Goal: Information Seeking & Learning: Understand process/instructions

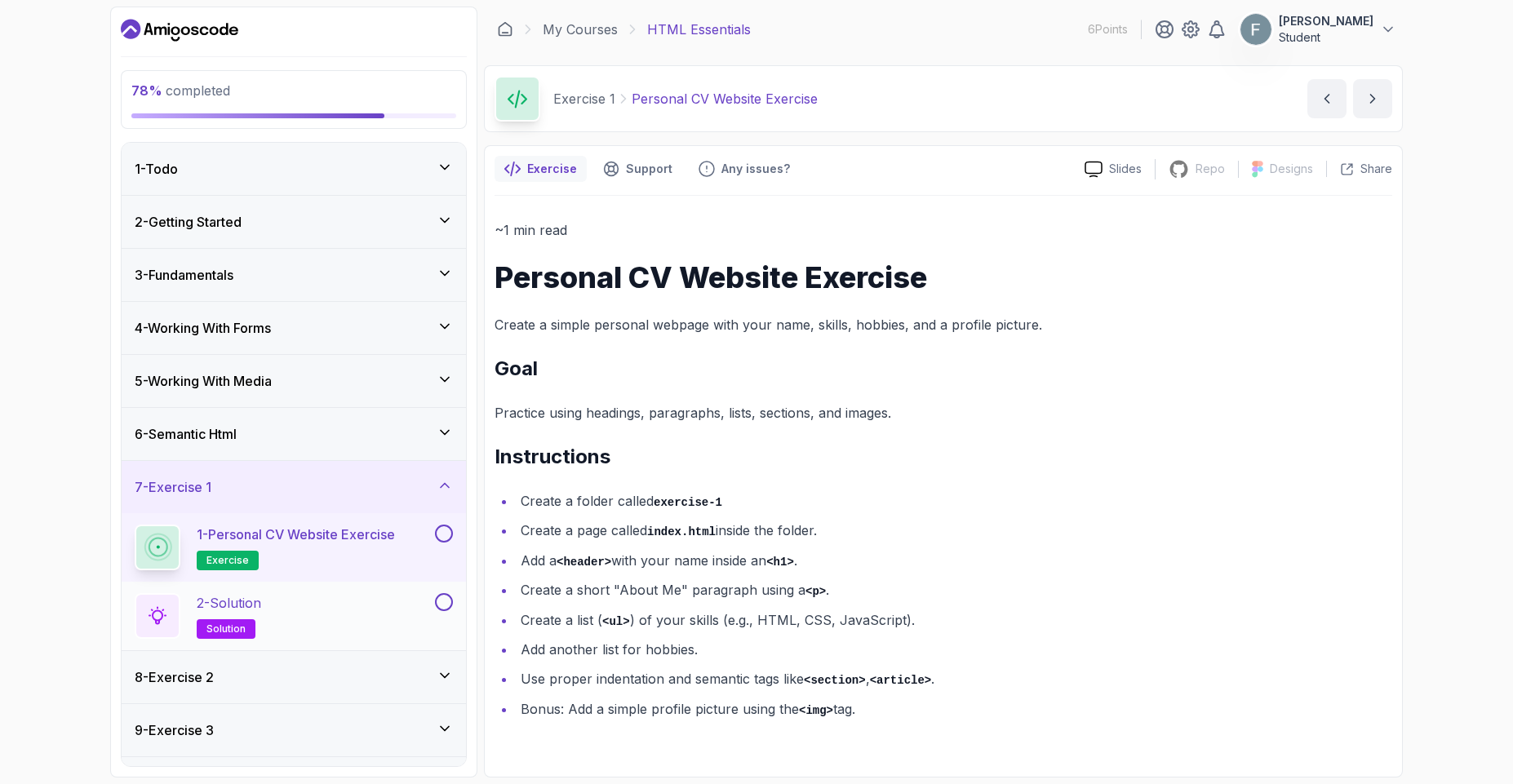
click at [293, 639] on div "2 - Solution solution" at bounding box center [294, 616] width 345 height 69
click at [272, 636] on div "2 - Solution solution" at bounding box center [283, 616] width 297 height 46
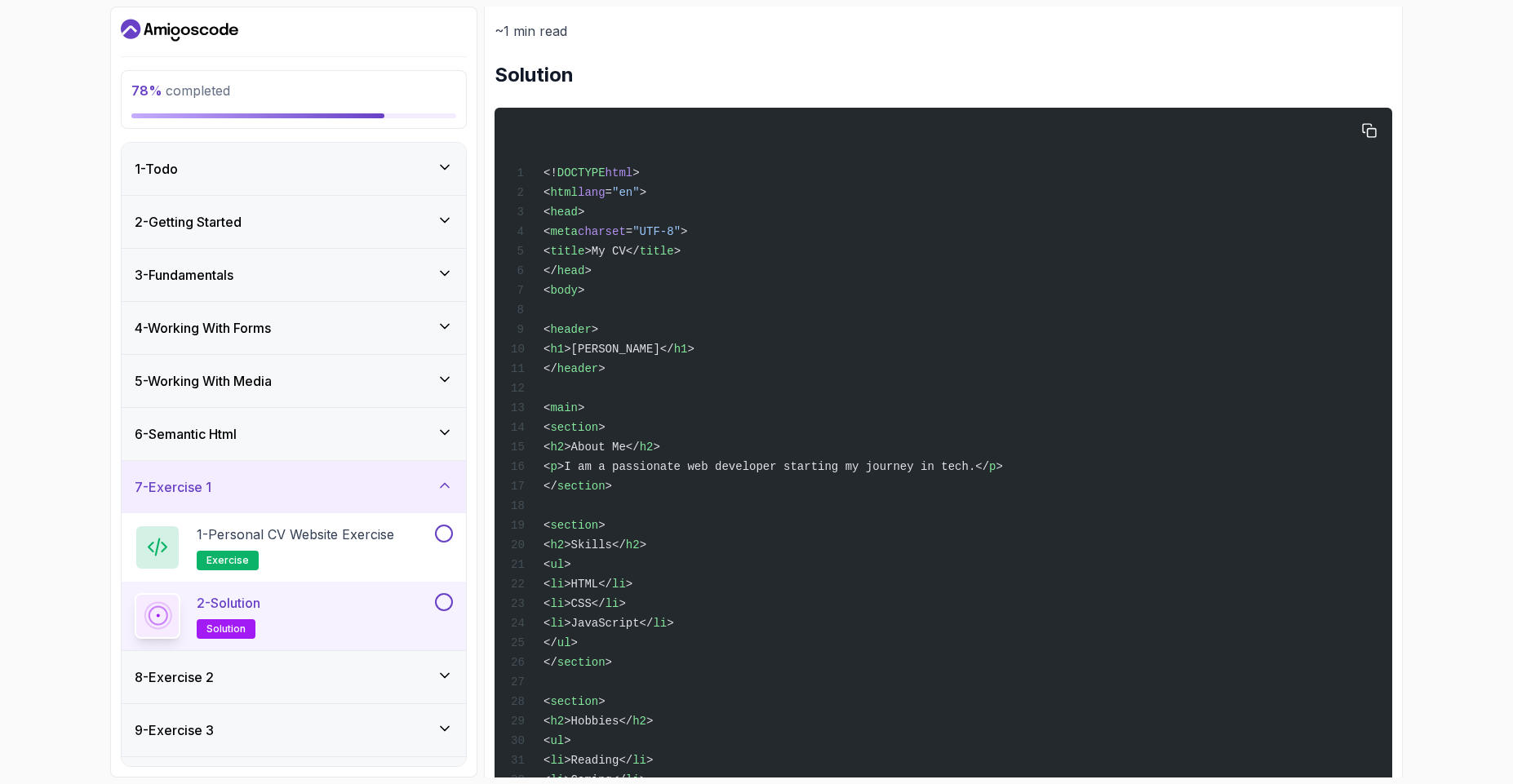
scroll to position [492, 0]
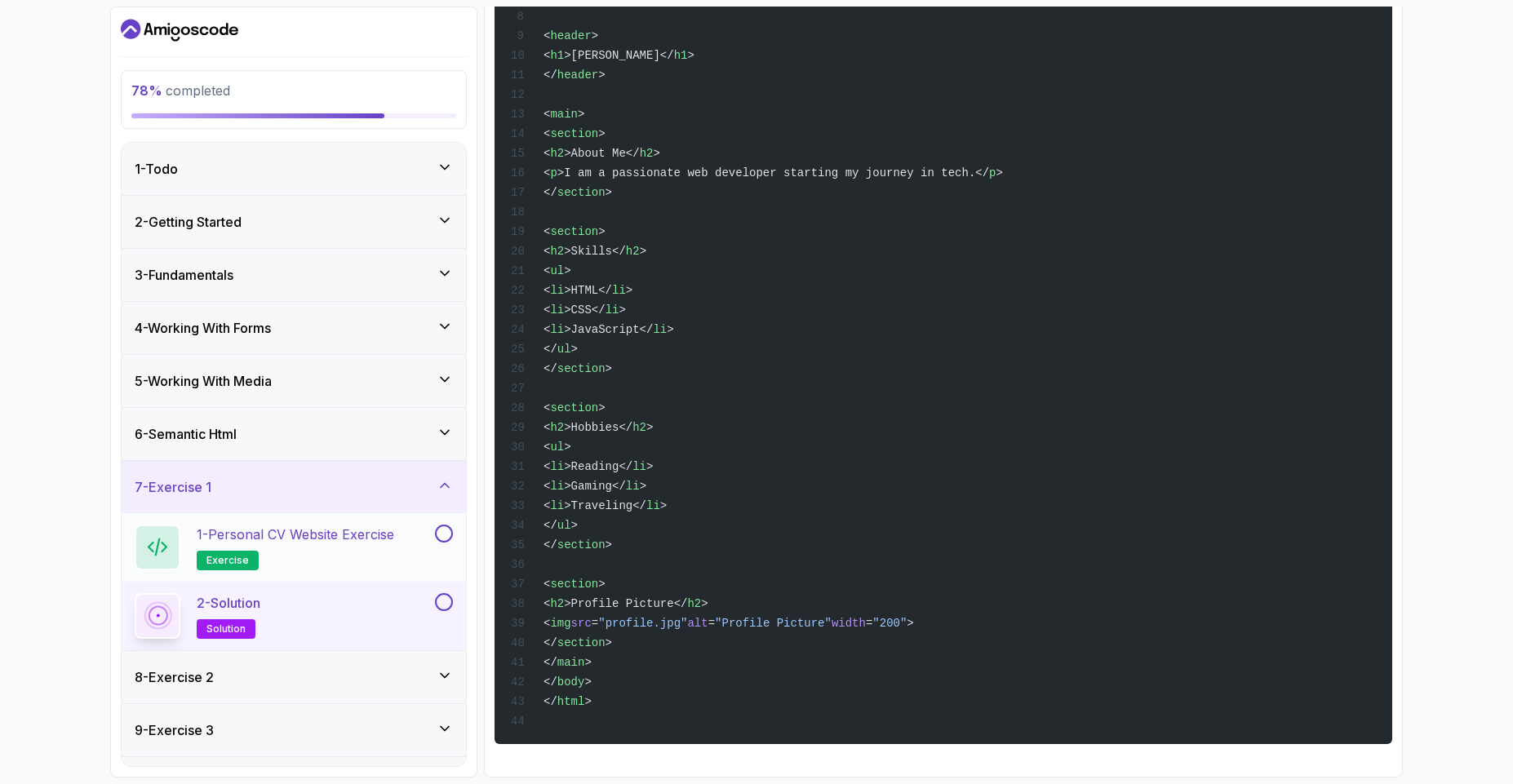
click at [444, 536] on button at bounding box center [444, 533] width 18 height 18
click at [449, 607] on button at bounding box center [444, 602] width 18 height 18
click at [297, 686] on div "8 - Exercise 2" at bounding box center [294, 676] width 345 height 52
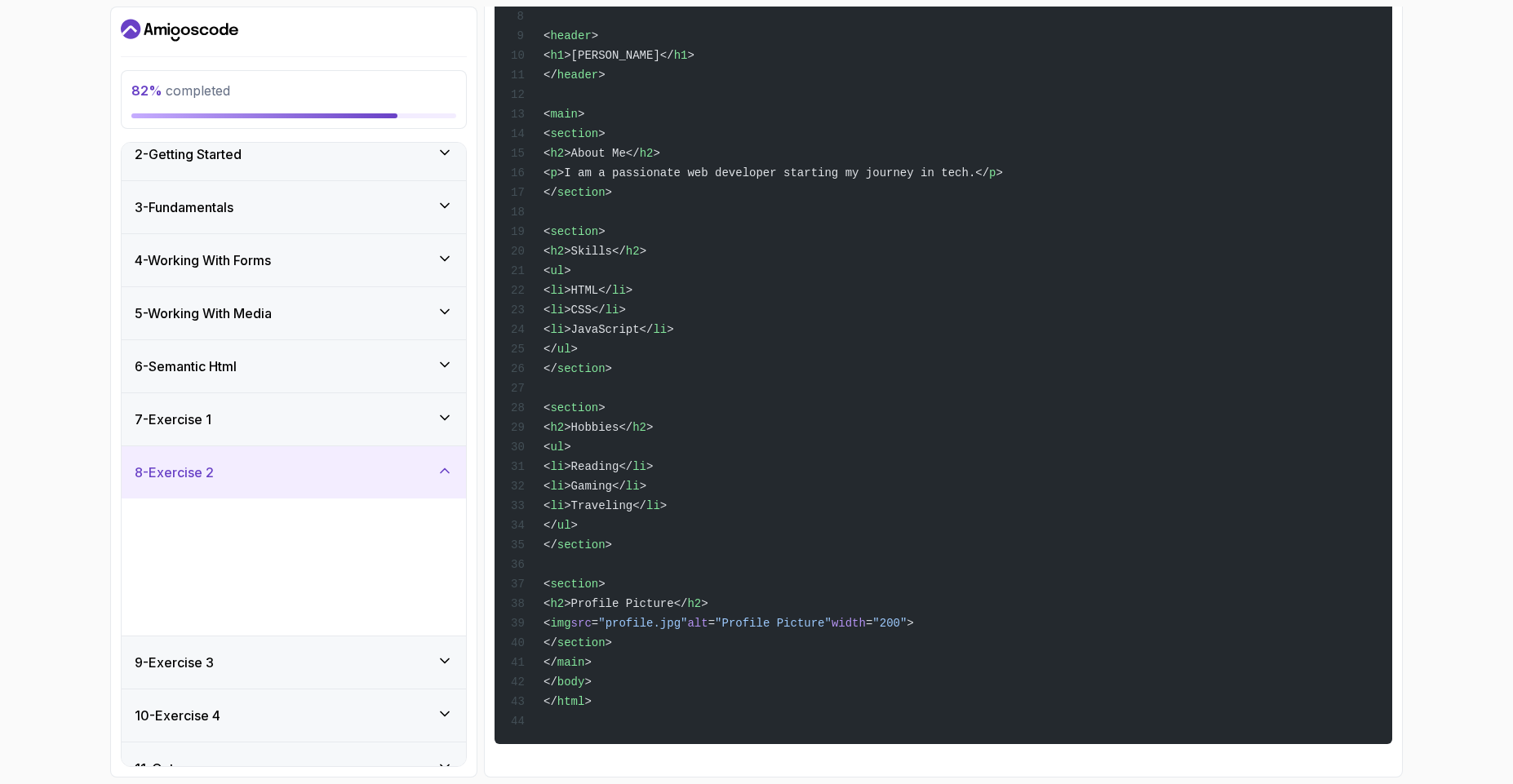
scroll to position [96, 0]
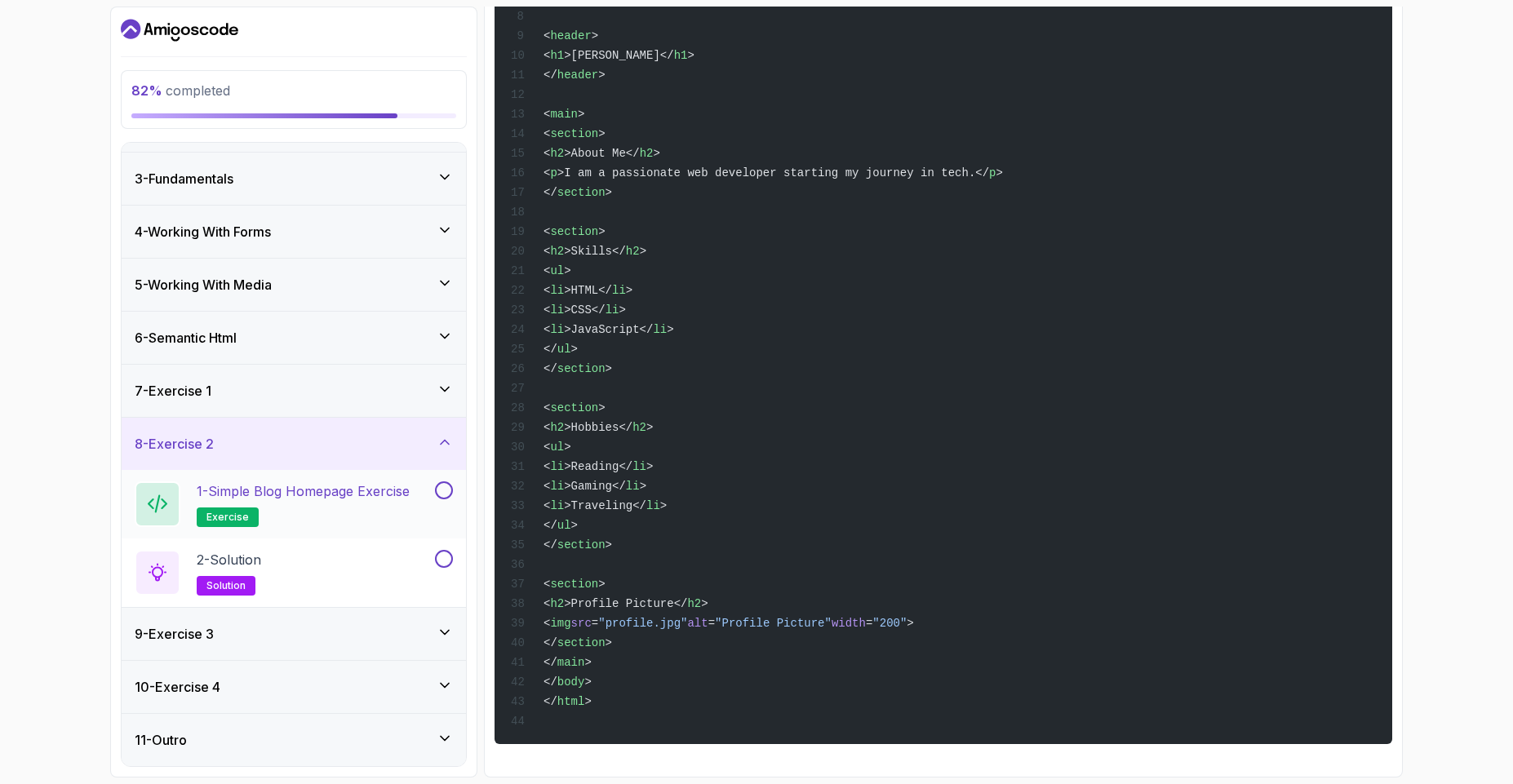
click at [376, 501] on h2 "1 - Simple Blog Homepage Exercise exercise" at bounding box center [304, 504] width 213 height 46
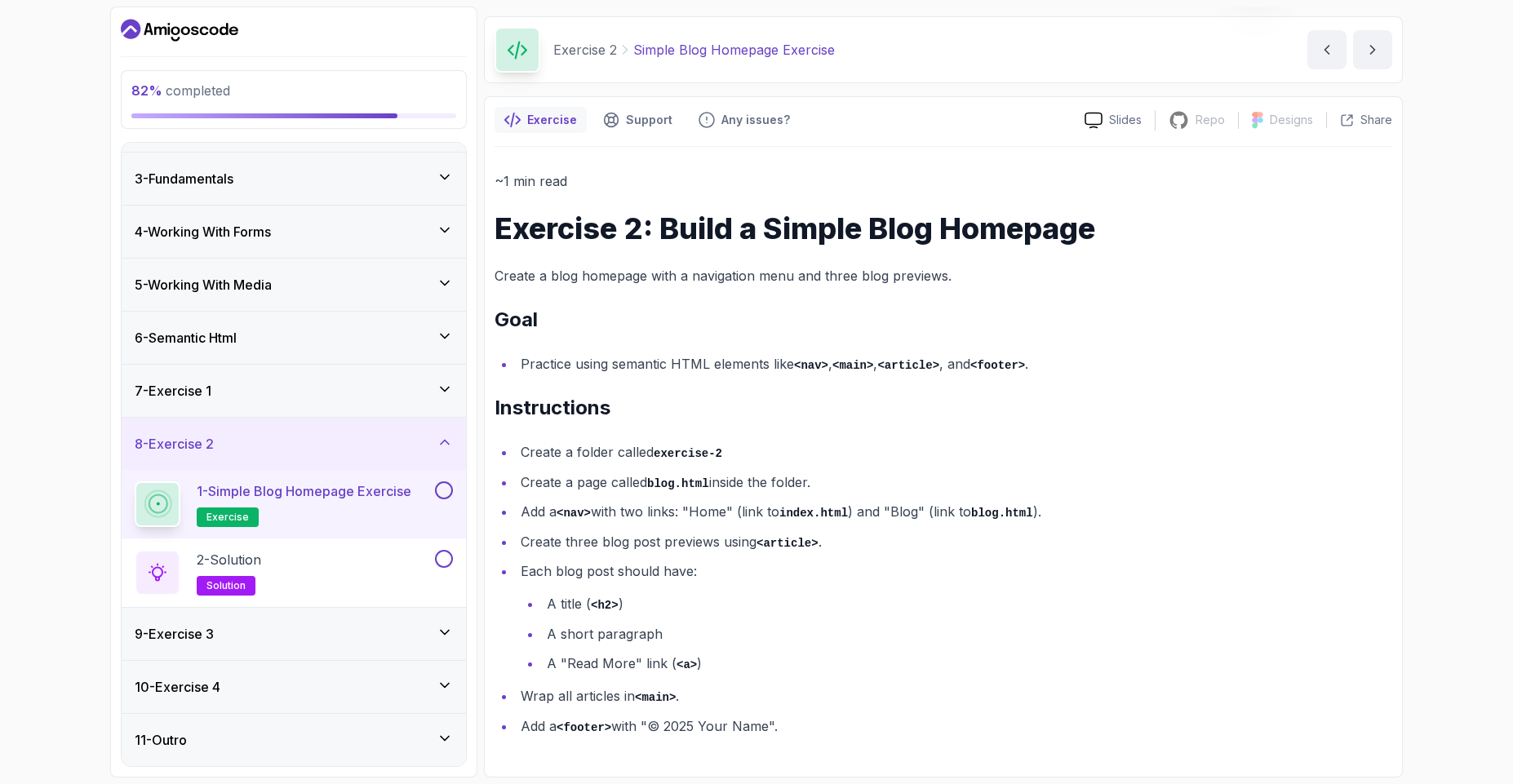
scroll to position [49, 0]
click at [439, 492] on button at bounding box center [444, 490] width 18 height 18
click at [394, 556] on div "2 - Solution solution" at bounding box center [283, 573] width 297 height 46
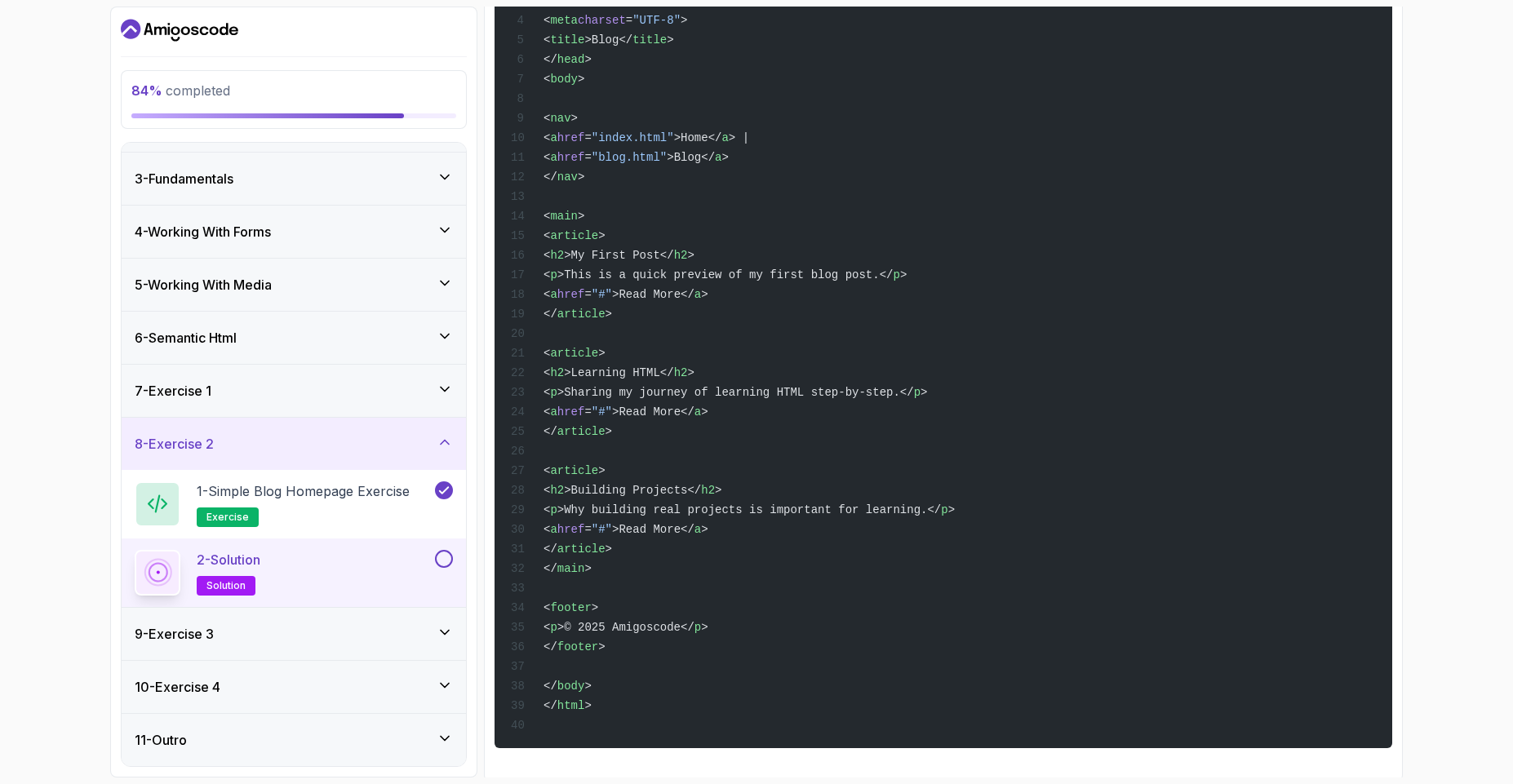
scroll to position [414, 0]
click at [449, 559] on button at bounding box center [444, 559] width 18 height 18
click at [385, 622] on div "9 - Exercise 3" at bounding box center [294, 633] width 345 height 52
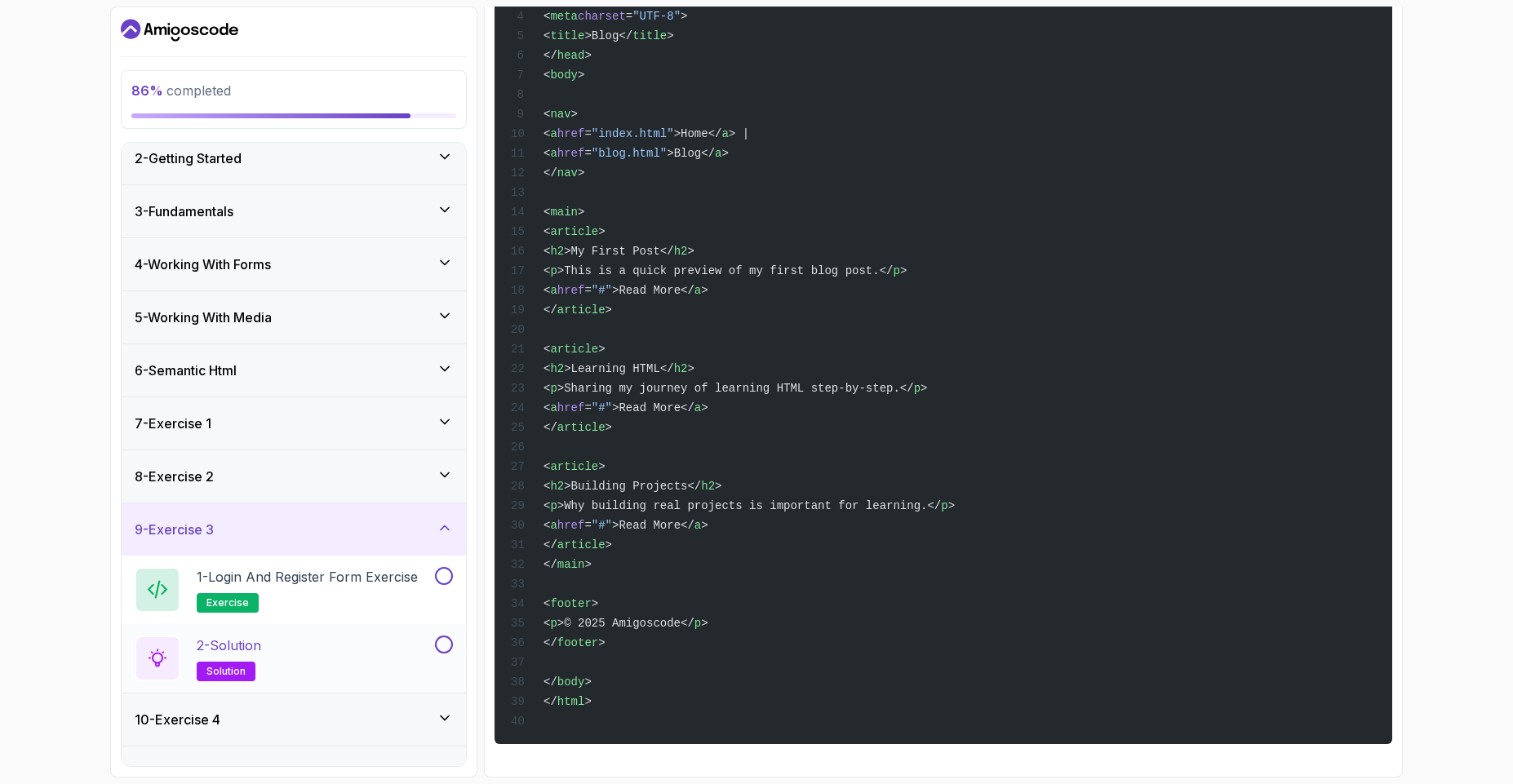
scroll to position [96, 0]
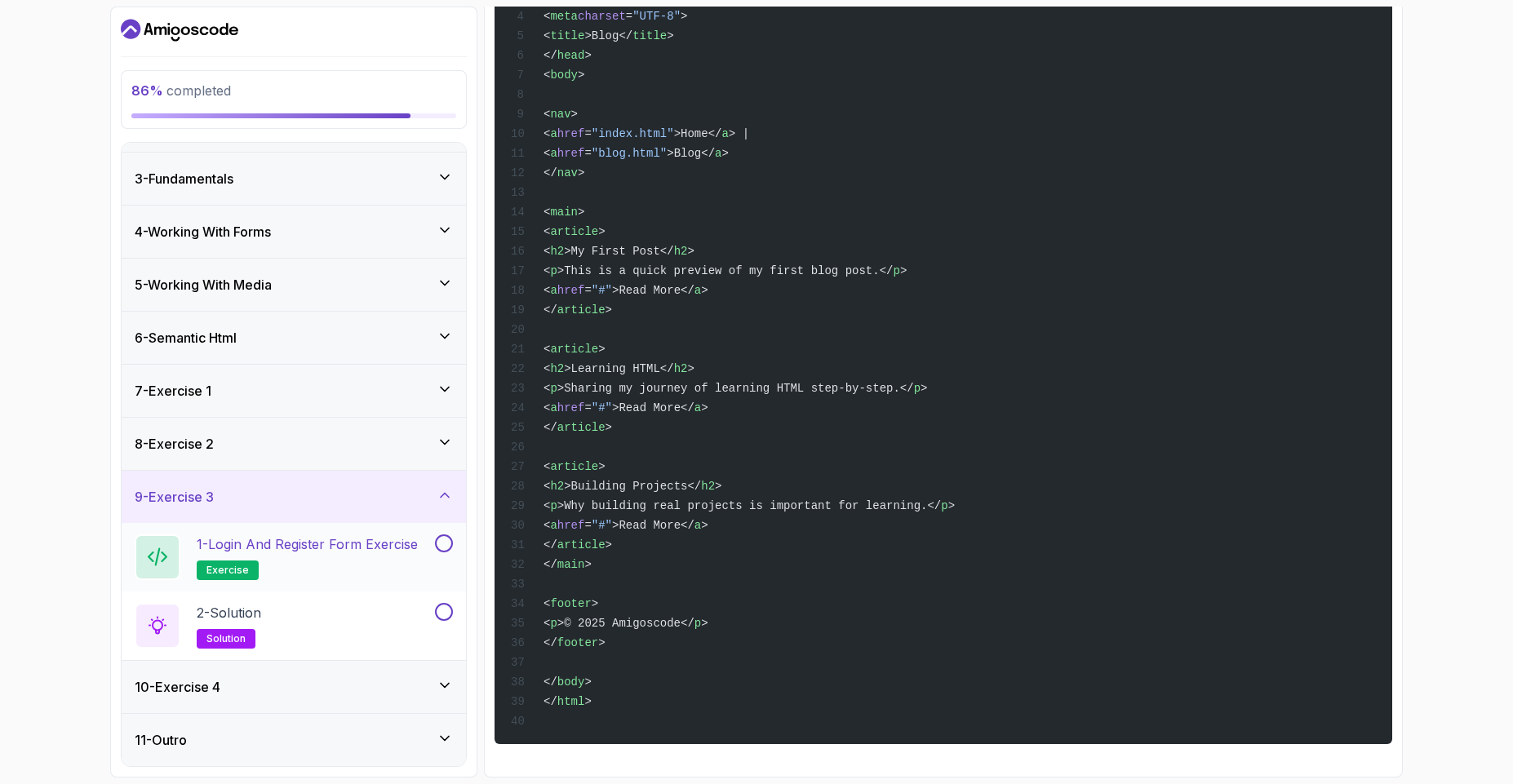
click at [302, 554] on h2 "1 - Login and Register Form Exercise exercise" at bounding box center [307, 557] width 221 height 46
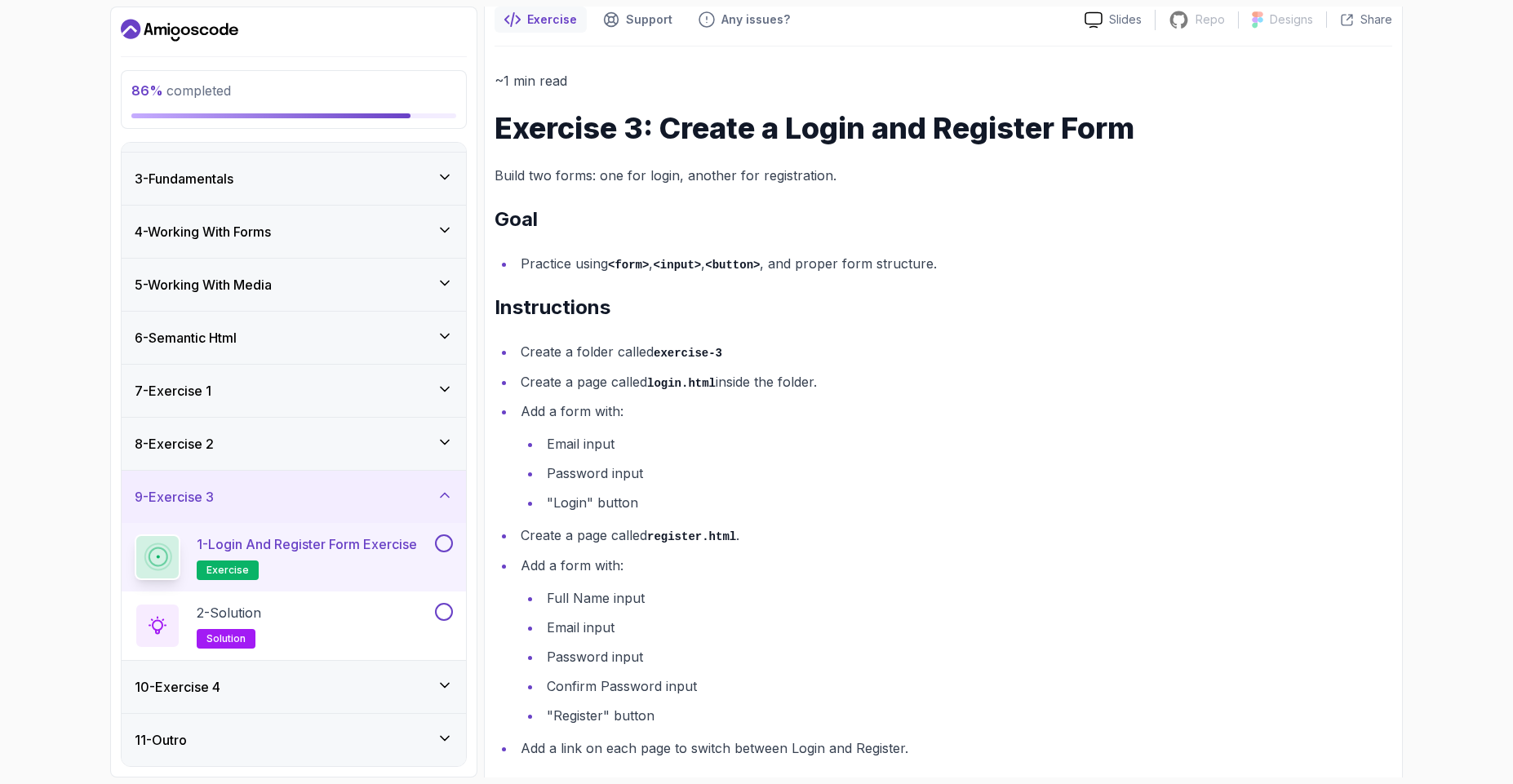
scroll to position [171, 0]
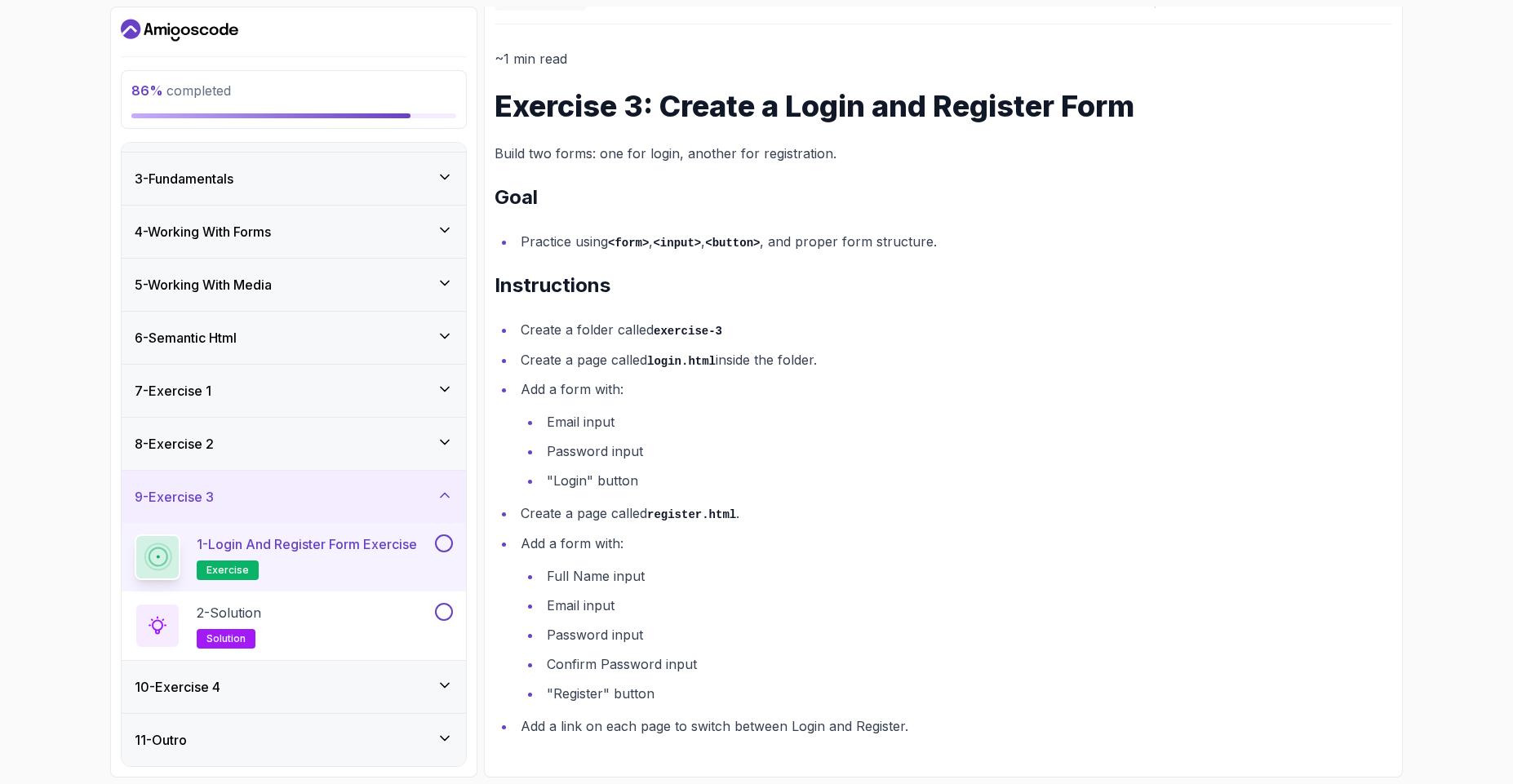
click at [438, 541] on button at bounding box center [444, 543] width 18 height 18
click at [349, 618] on div "2 - Solution solution" at bounding box center [283, 625] width 297 height 46
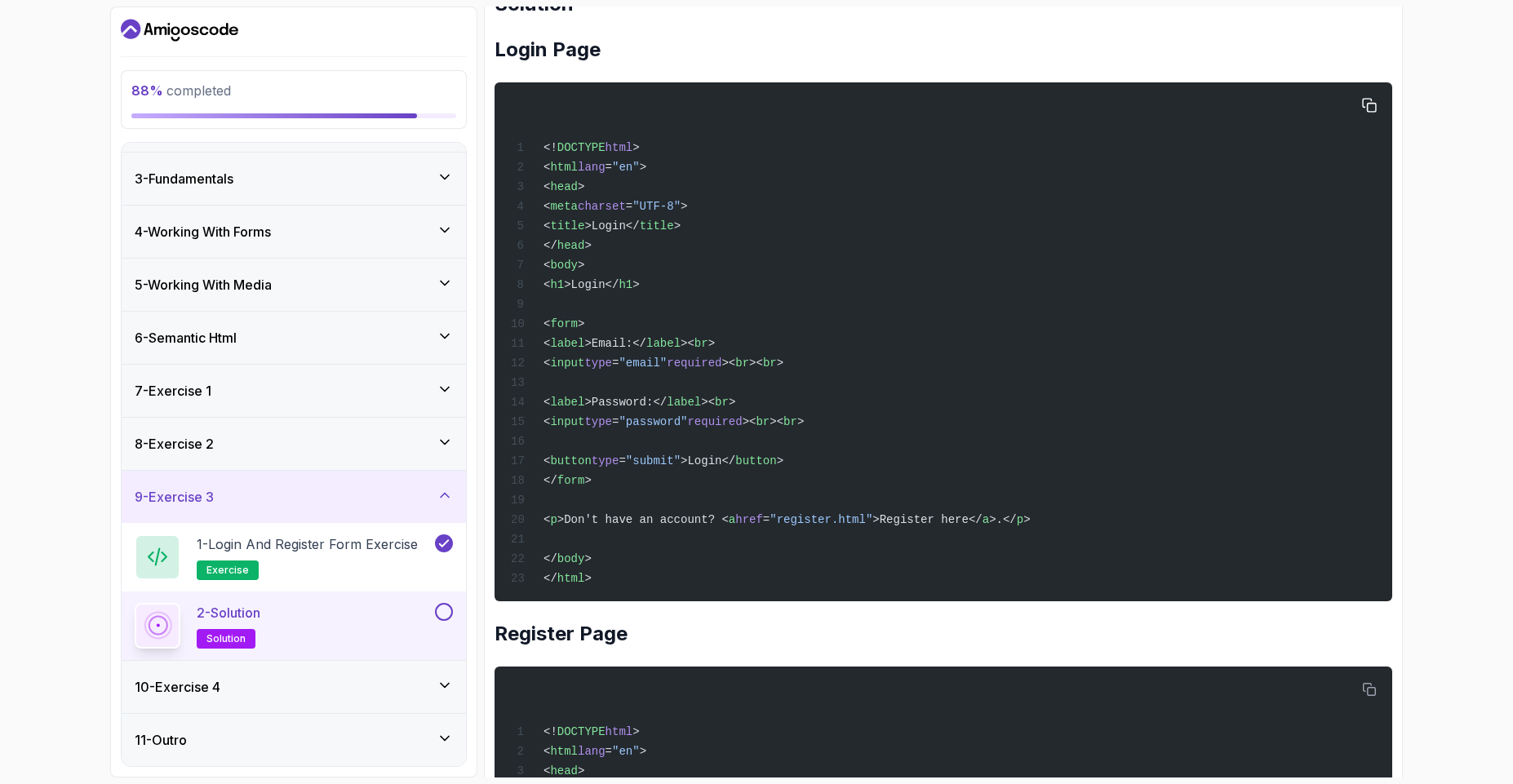
scroll to position [171, 0]
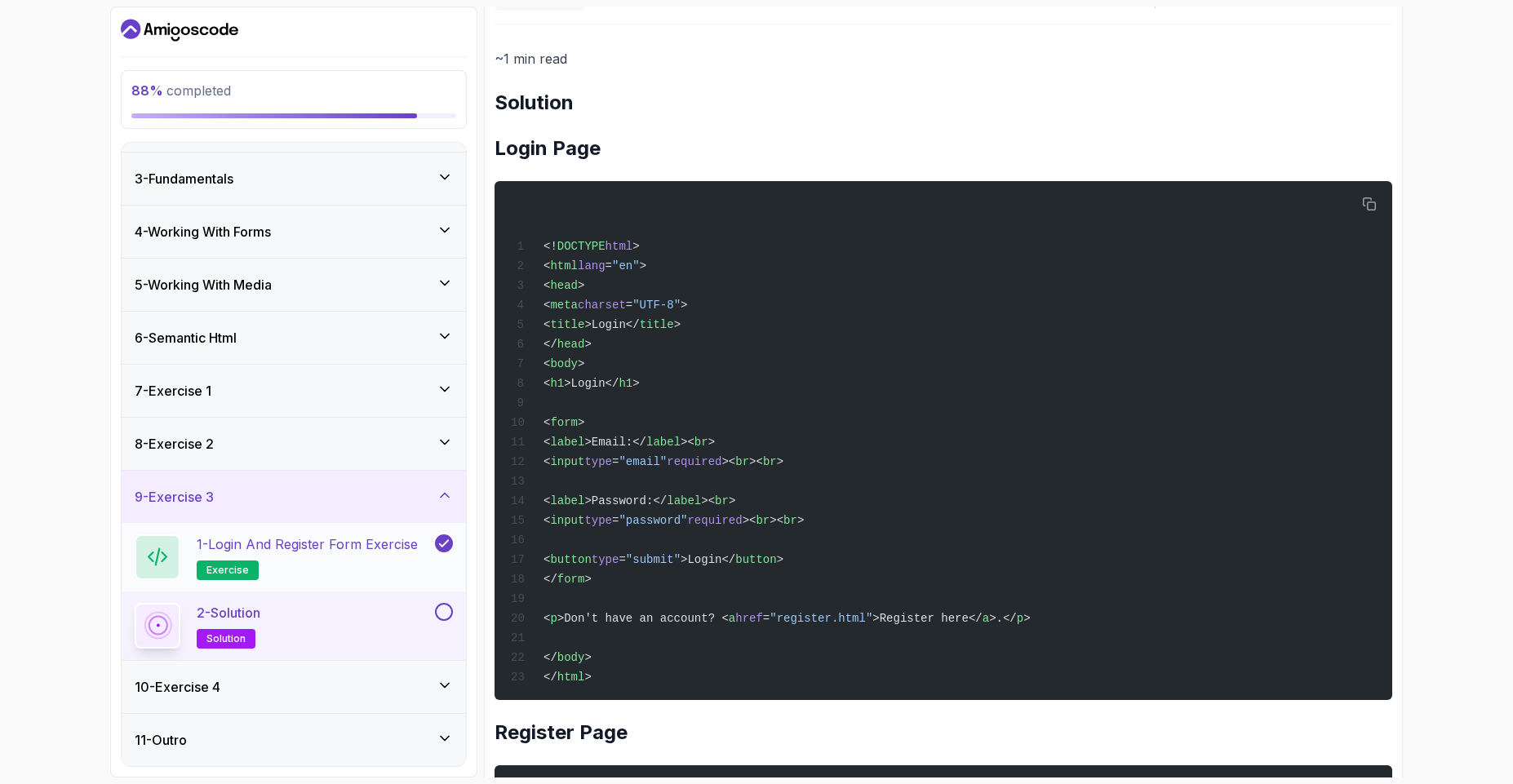
click at [262, 551] on p "1 - Login and Register Form Exercise" at bounding box center [307, 544] width 221 height 20
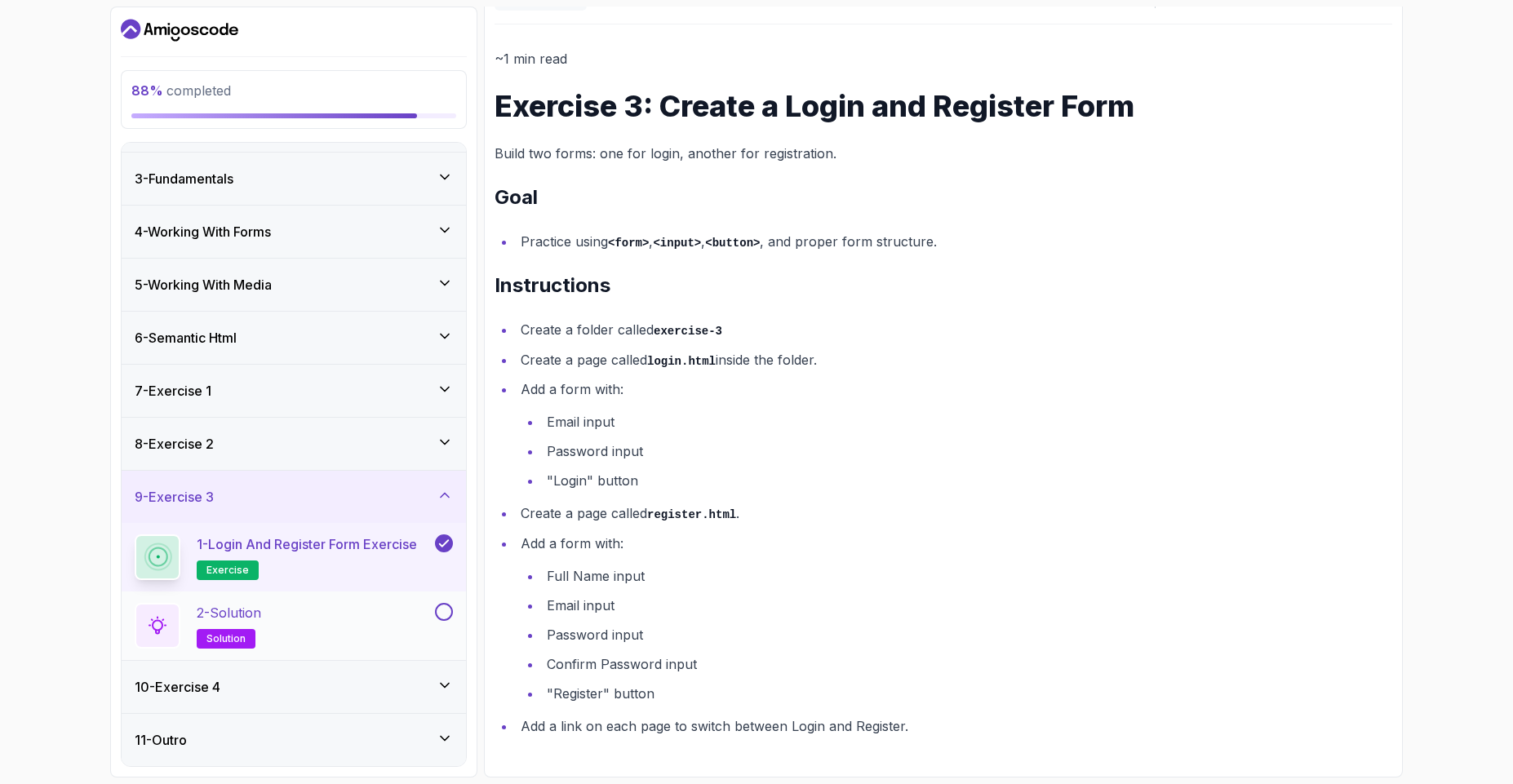
click at [311, 623] on div "2 - Solution solution" at bounding box center [283, 625] width 297 height 46
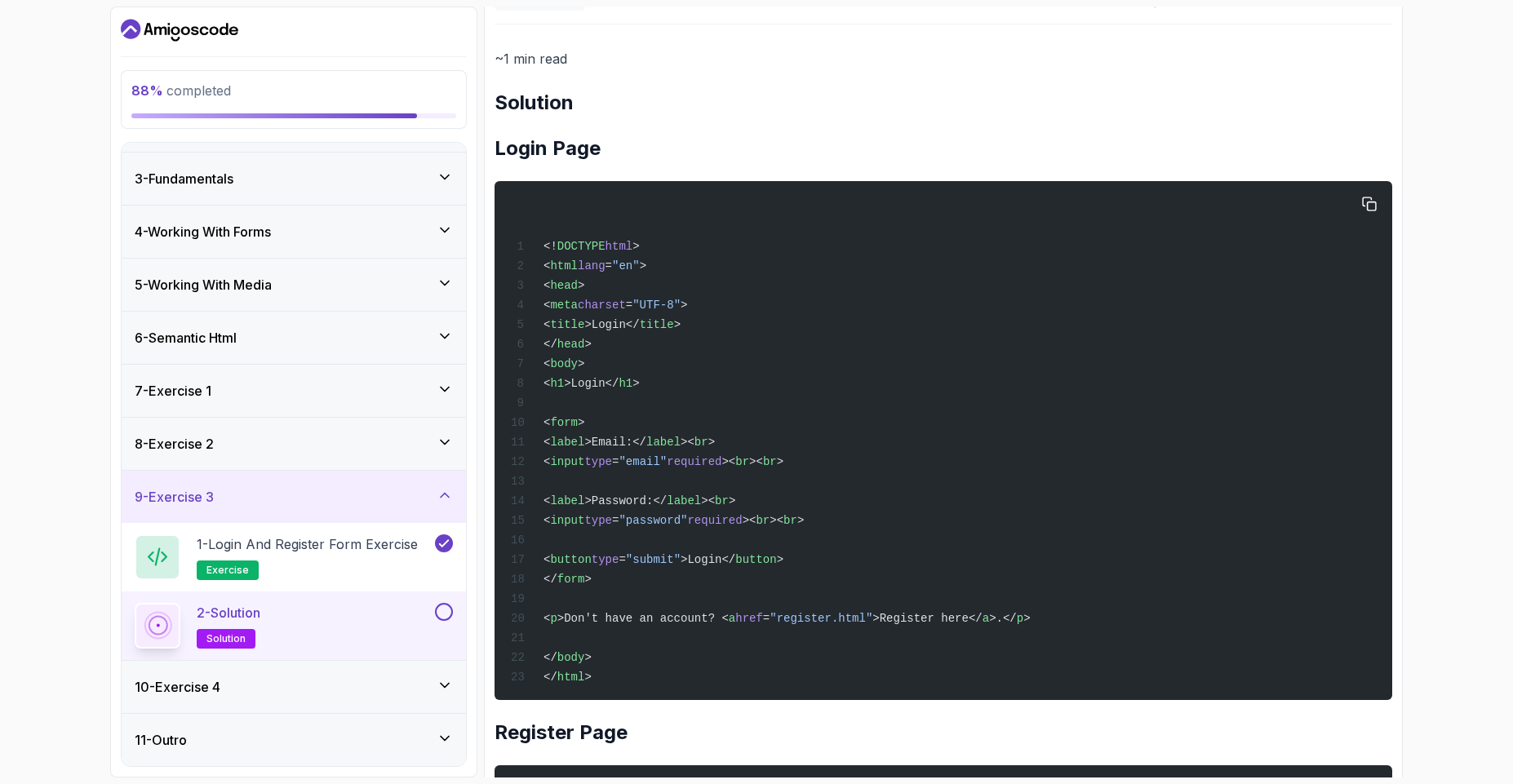
click at [691, 618] on span ">Don't have an account? <" at bounding box center [642, 618] width 171 height 13
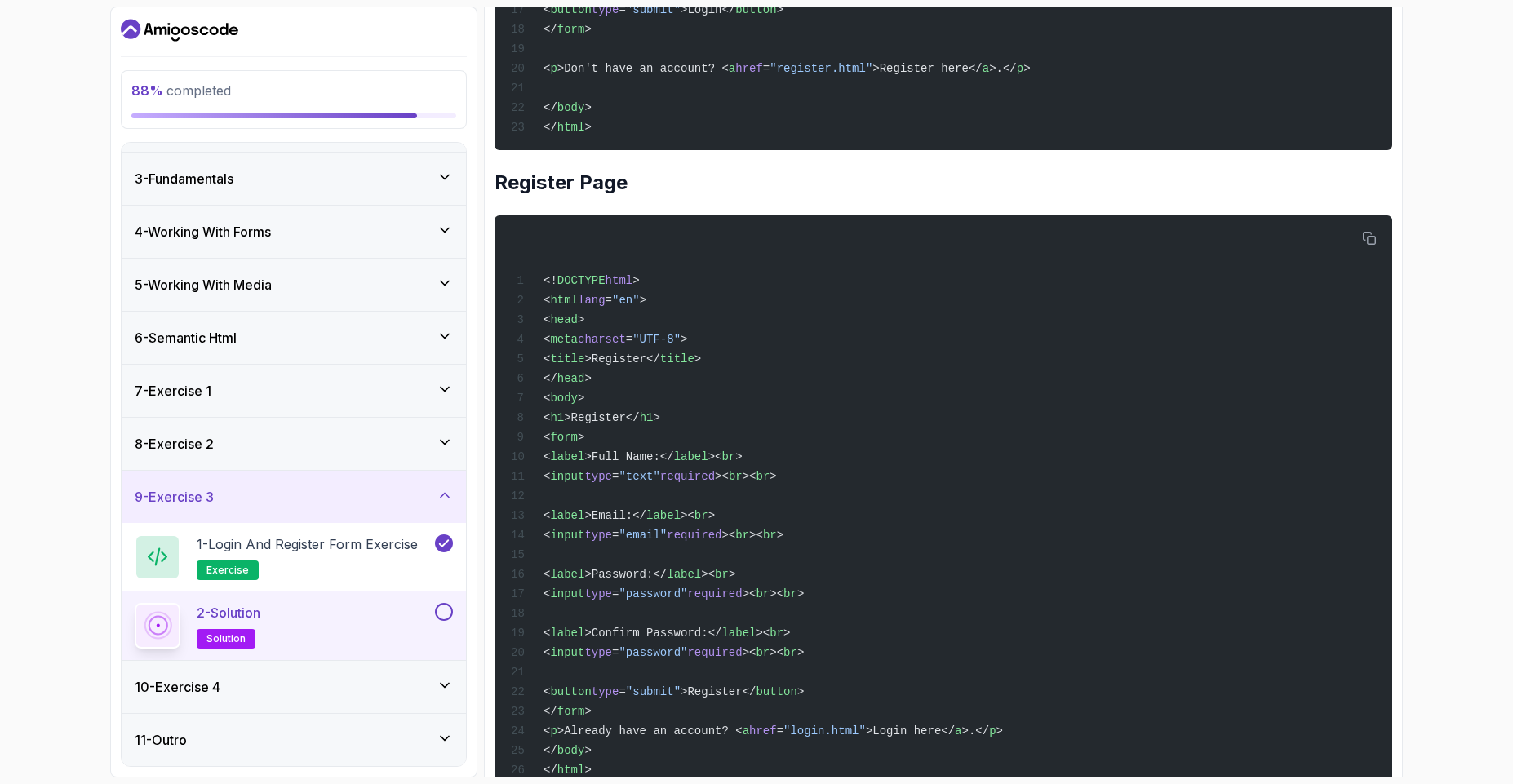
scroll to position [759, 0]
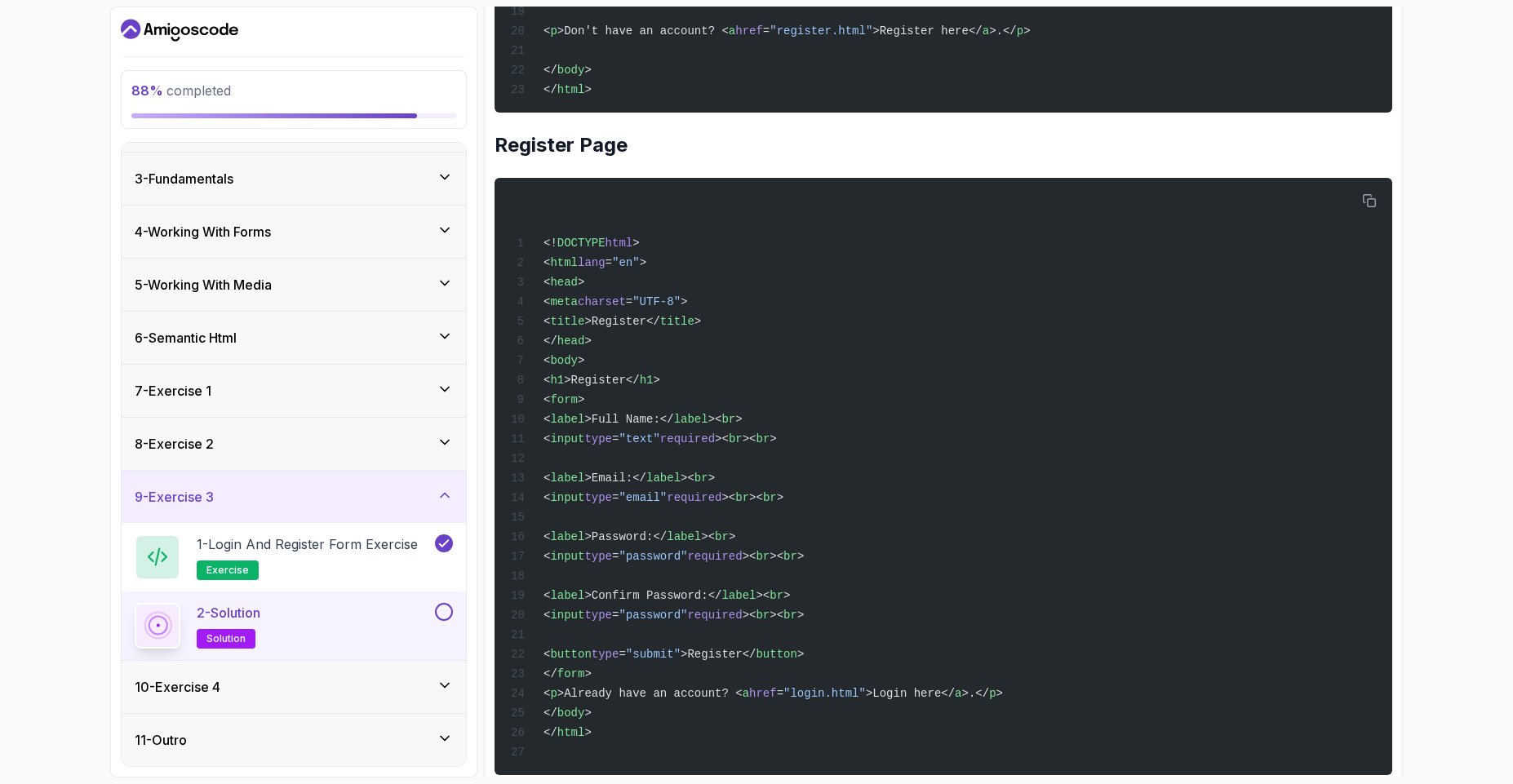
click at [435, 615] on button at bounding box center [444, 612] width 18 height 18
click at [327, 692] on div "10 - Exercise 4" at bounding box center [294, 687] width 318 height 20
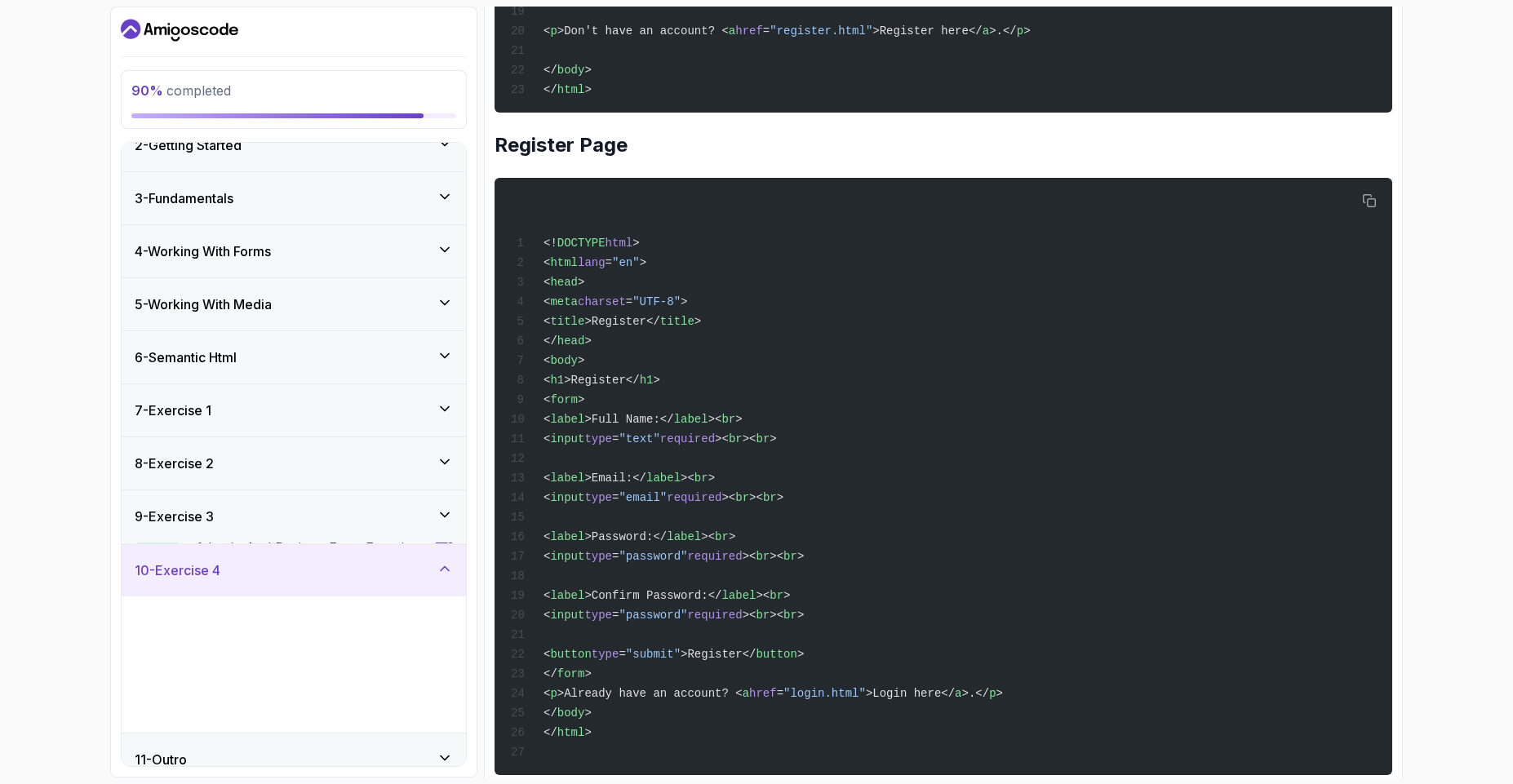
scroll to position [96, 0]
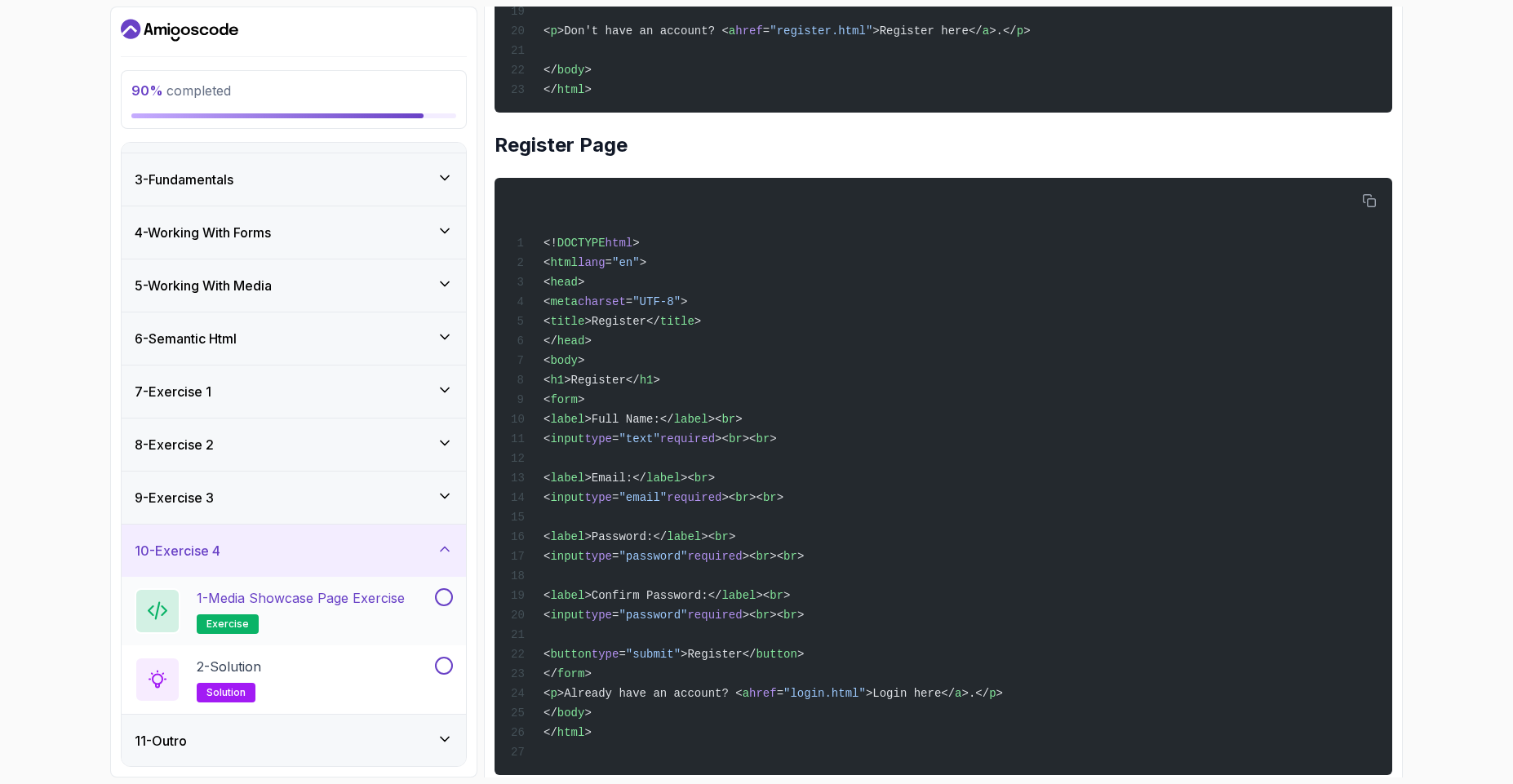
click at [275, 598] on p "1 - Media Showcase Page Exercise" at bounding box center [301, 598] width 209 height 20
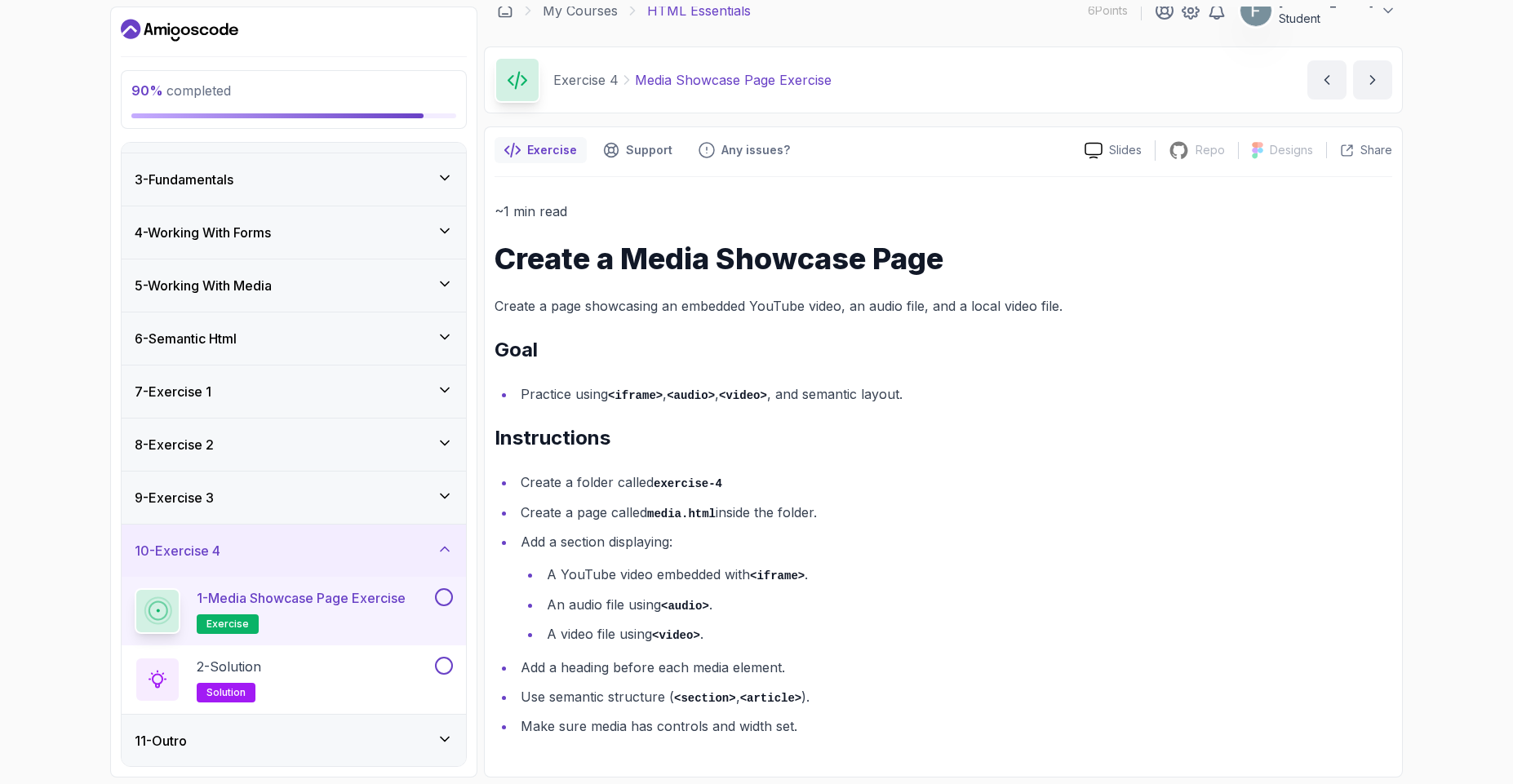
scroll to position [19, 0]
click at [256, 662] on p "2 - Solution" at bounding box center [229, 667] width 65 height 20
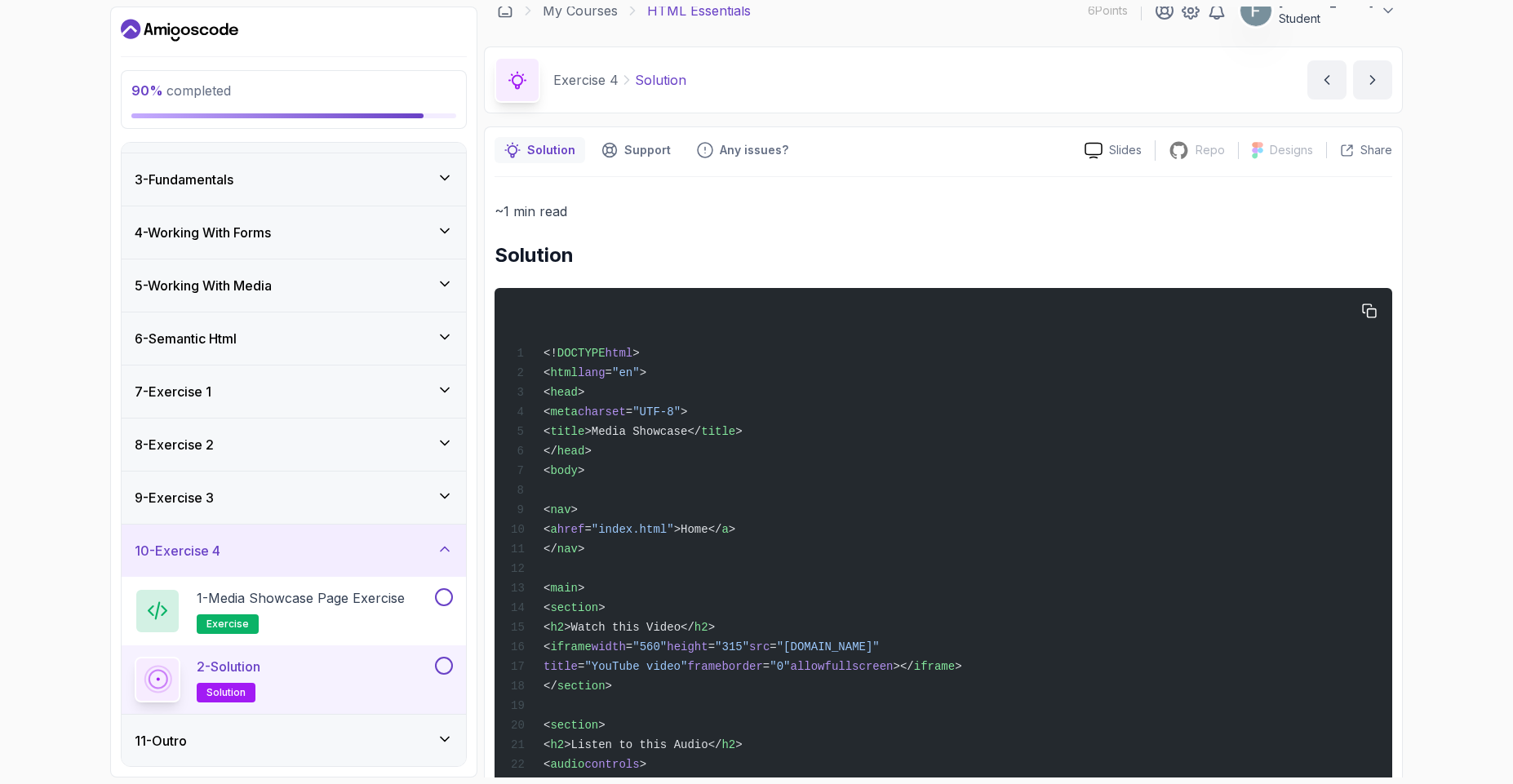
scroll to position [375, 0]
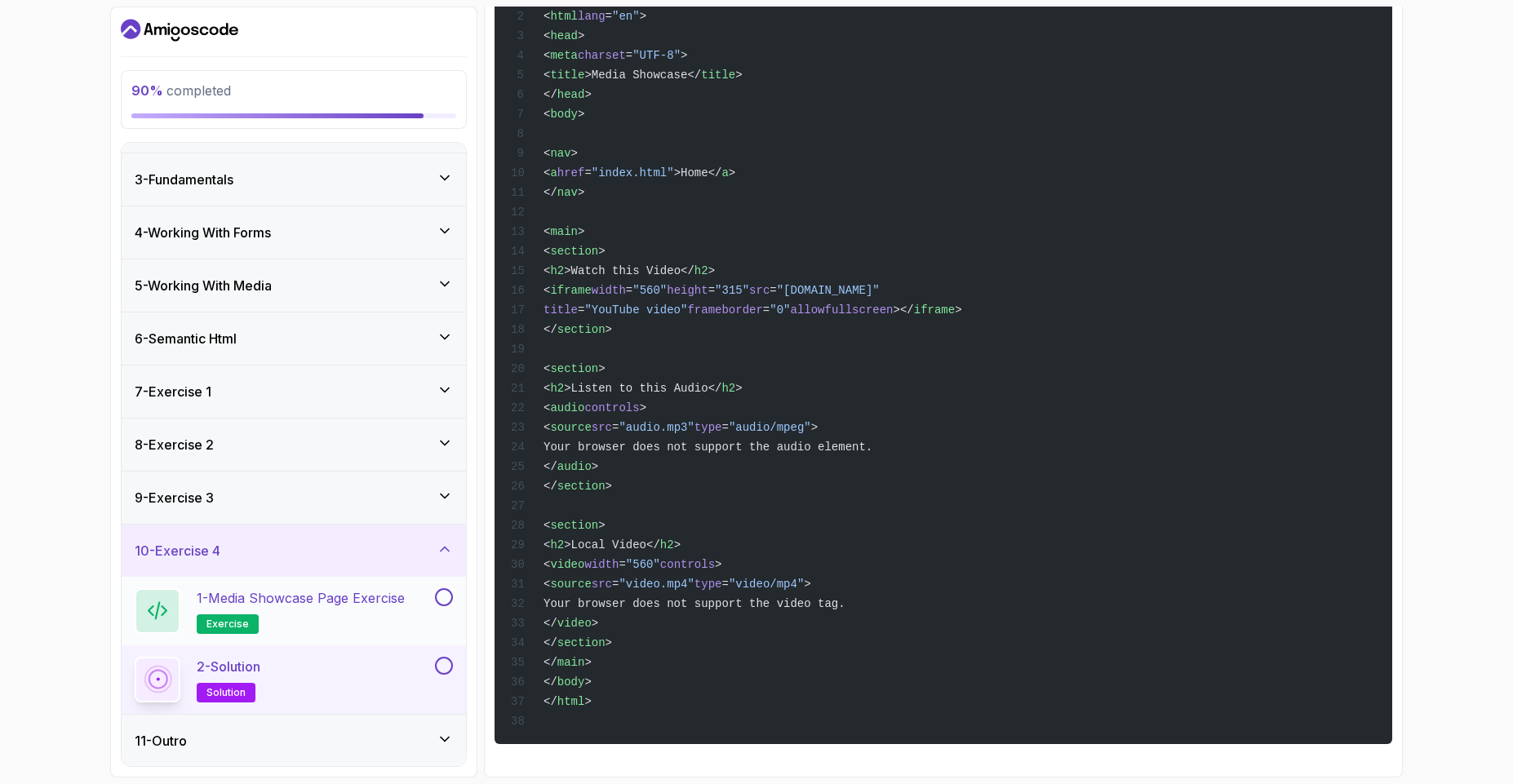
click at [233, 598] on p "1 - Media Showcase Page Exercise" at bounding box center [301, 598] width 209 height 20
